Goal: Use online tool/utility: Utilize a website feature to perform a specific function

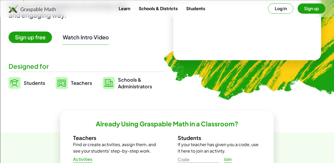
scroll to position [87, 0]
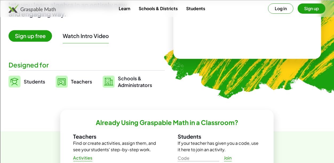
click at [30, 78] on link "Students" at bounding box center [27, 81] width 37 height 13
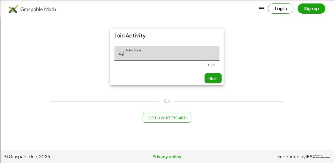
click at [13, 12] on img at bounding box center [32, 8] width 47 height 9
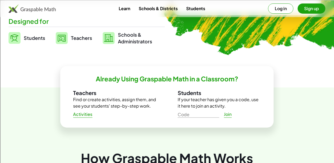
scroll to position [127, 0]
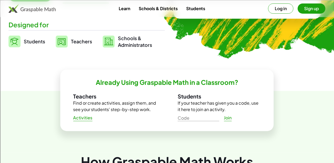
click at [84, 38] on span "Teachers" at bounding box center [81, 41] width 21 height 6
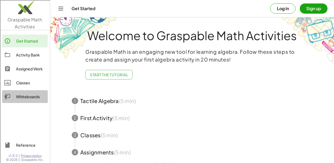
click at [26, 100] on link "Whiteboards" at bounding box center [25, 96] width 46 height 13
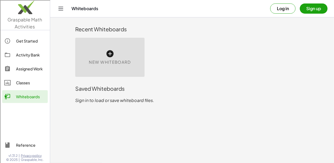
click at [101, 59] on span "New Whiteboard" at bounding box center [110, 62] width 42 height 6
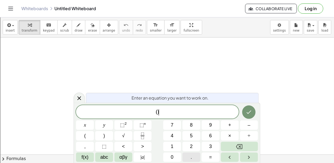
click at [190, 155] on button "." at bounding box center [192, 156] width 18 height 9
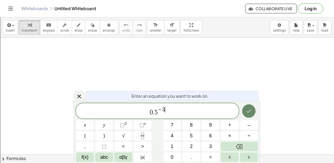
click at [253, 111] on button "Done" at bounding box center [248, 110] width 13 height 13
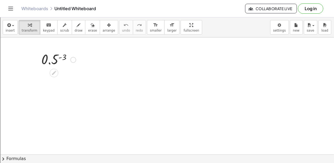
click at [60, 59] on div at bounding box center [59, 59] width 40 height 18
drag, startPoint x: 63, startPoint y: 78, endPoint x: 70, endPoint y: 117, distance: 39.8
click at [70, 117] on div "0.5 ( - 3 ) 8" at bounding box center [167, 153] width 334 height 233
click at [46, 61] on div at bounding box center [59, 59] width 40 height 18
click at [41, 61] on div at bounding box center [37, 59] width 8 height 20
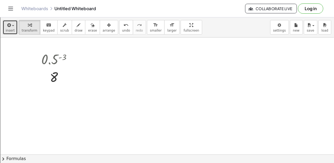
click at [12, 25] on span "button" at bounding box center [13, 25] width 2 height 1
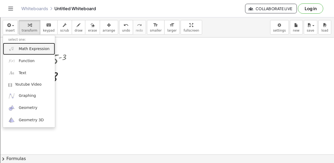
click at [19, 45] on link "Math Expression" at bounding box center [29, 49] width 52 height 12
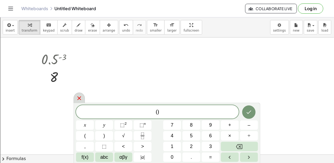
click at [81, 96] on icon at bounding box center [79, 98] width 6 height 6
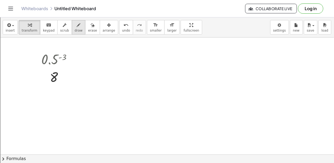
click at [75, 29] on span "draw" at bounding box center [79, 31] width 8 height 4
click at [61, 27] on div "button" at bounding box center [64, 25] width 9 height 6
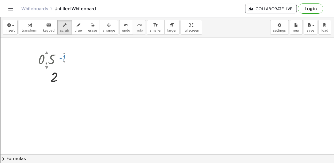
drag, startPoint x: 63, startPoint y: 61, endPoint x: 61, endPoint y: 54, distance: 7.4
click at [54, 60] on div "0.5 ▲ ▼ ( 1 ▲ ▼ ) -" at bounding box center [54, 60] width 0 height 0
drag, startPoint x: 65, startPoint y: 60, endPoint x: 64, endPoint y: 70, distance: 10.2
click at [54, 60] on div "0.5 ▲ ▼ ( 4 ▲ ▼ ) - 16" at bounding box center [54, 60] width 0 height 0
